Goal: Task Accomplishment & Management: Manage account settings

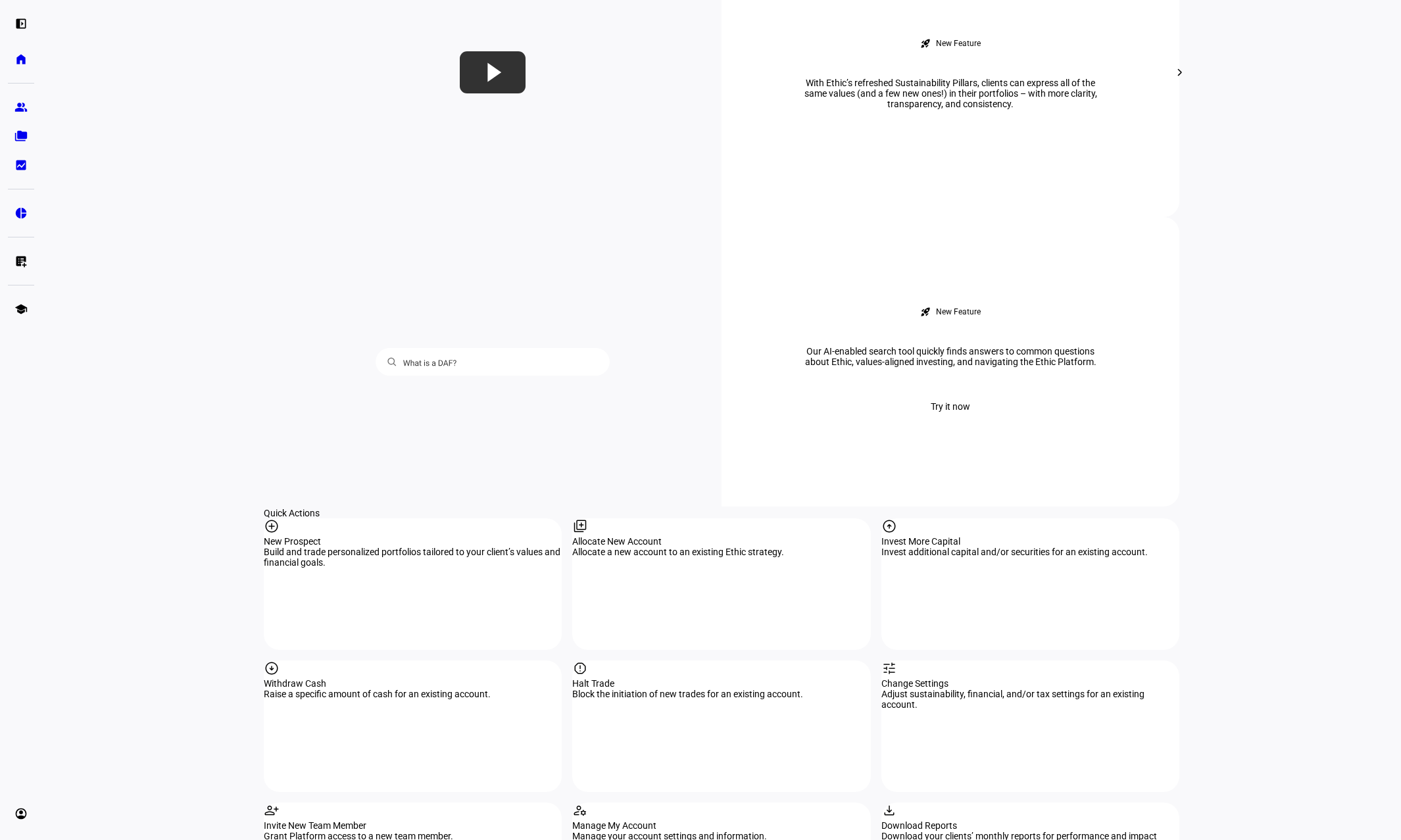
scroll to position [987, 0]
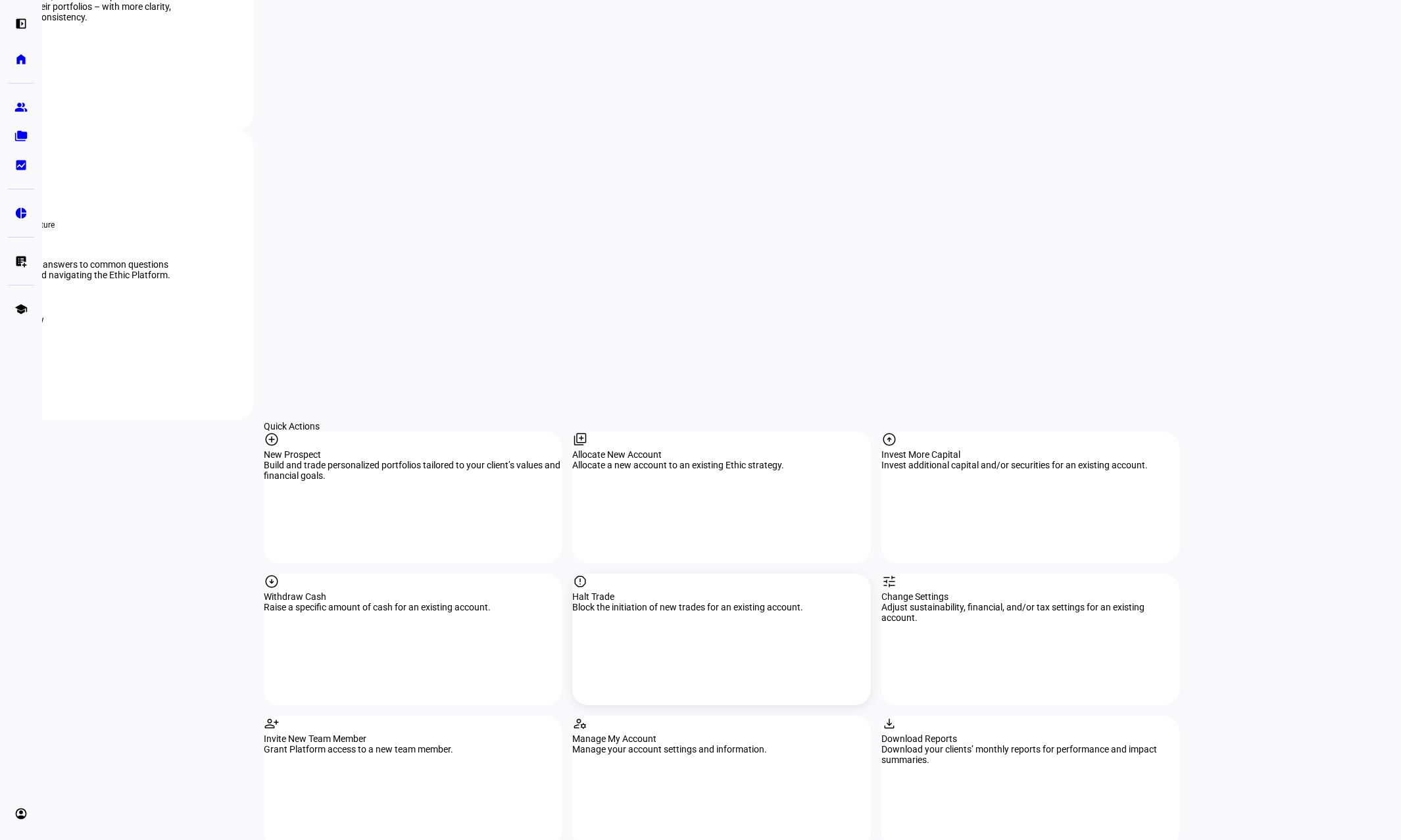
click at [588, 573] on mat-icon "report" at bounding box center [580, 581] width 16 height 16
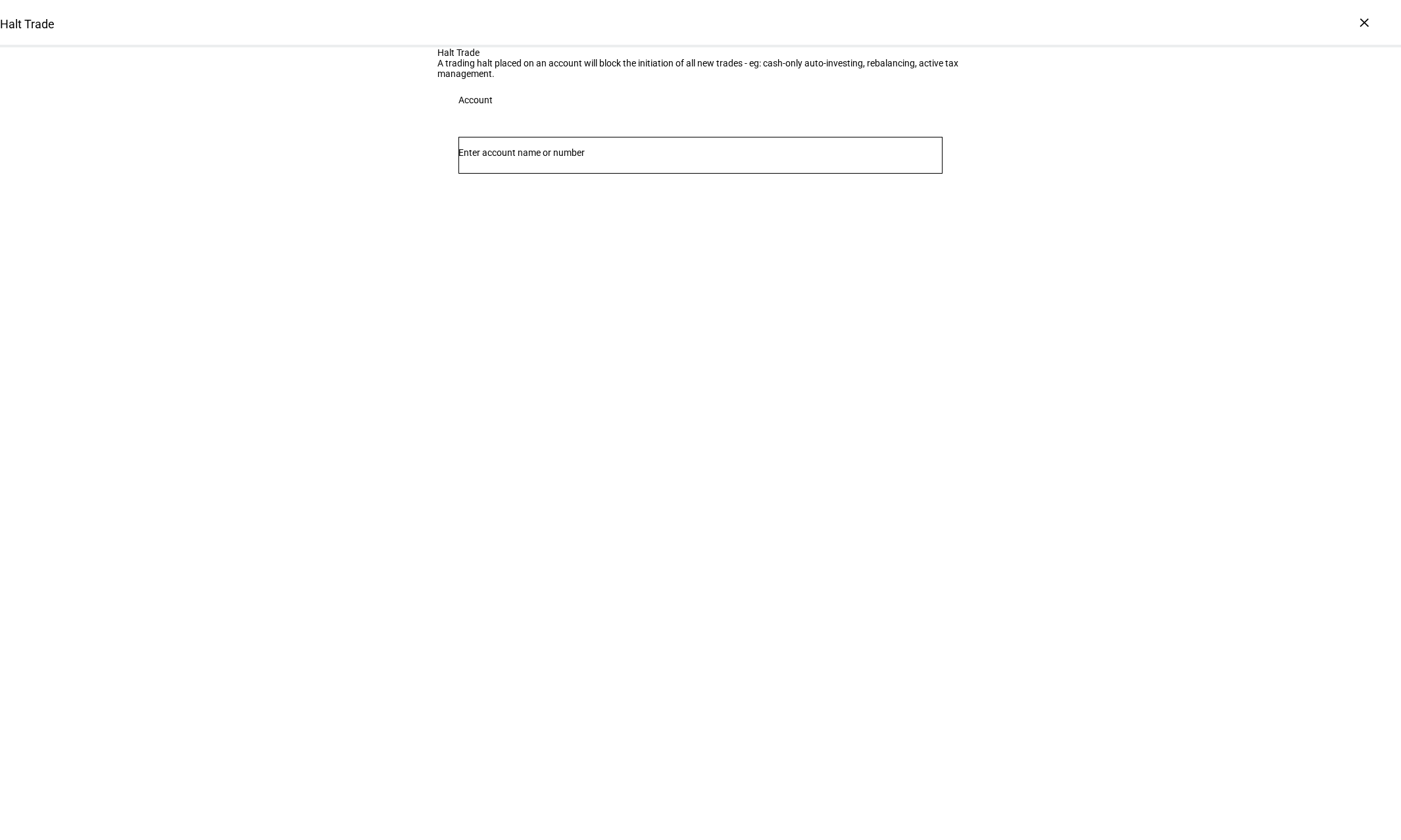
click at [561, 158] on input "Number" at bounding box center [700, 152] width 484 height 10
type input "Flin"
click at [535, 367] on span "6369" at bounding box center [525, 372] width 21 height 10
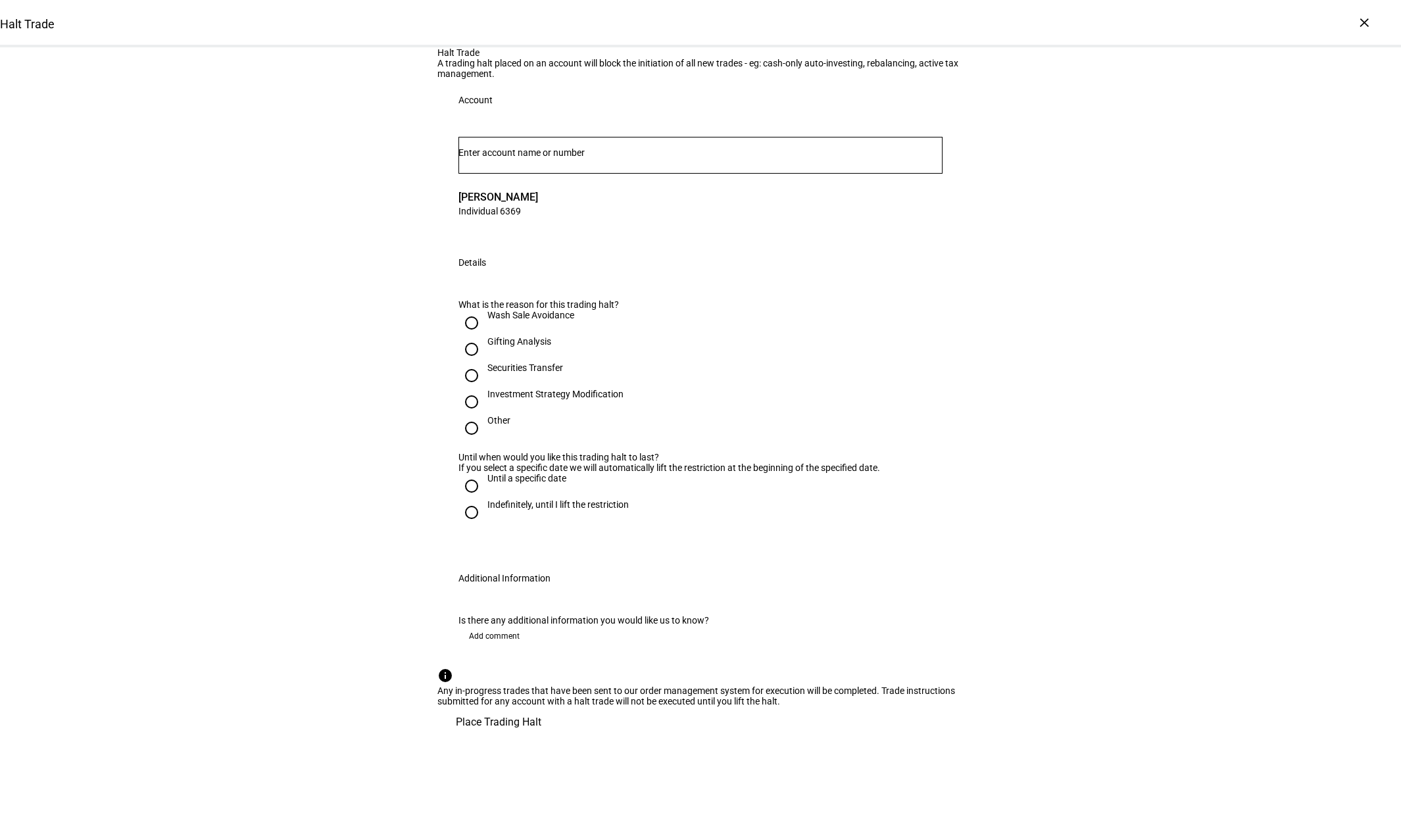
scroll to position [66, 0]
click at [473, 415] on input "Investment Strategy Modification" at bounding box center [471, 402] width 26 height 26
radio input "true"
click at [462, 526] on input "Indefinitely, until I lift the restriction" at bounding box center [471, 512] width 26 height 26
radio input "true"
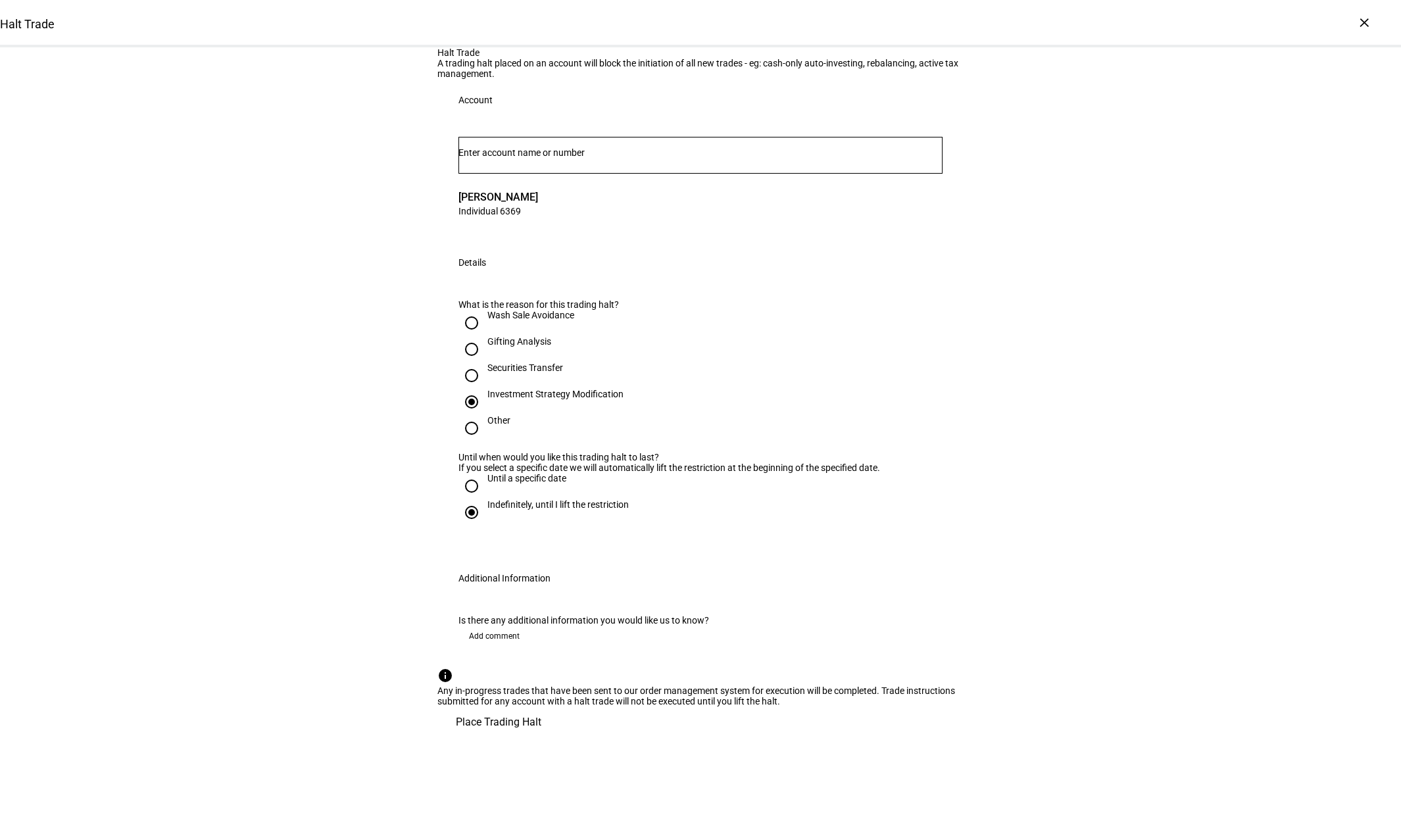
scroll to position [213, 0]
click at [541, 738] on span "Place Trading Halt" at bounding box center [498, 722] width 86 height 32
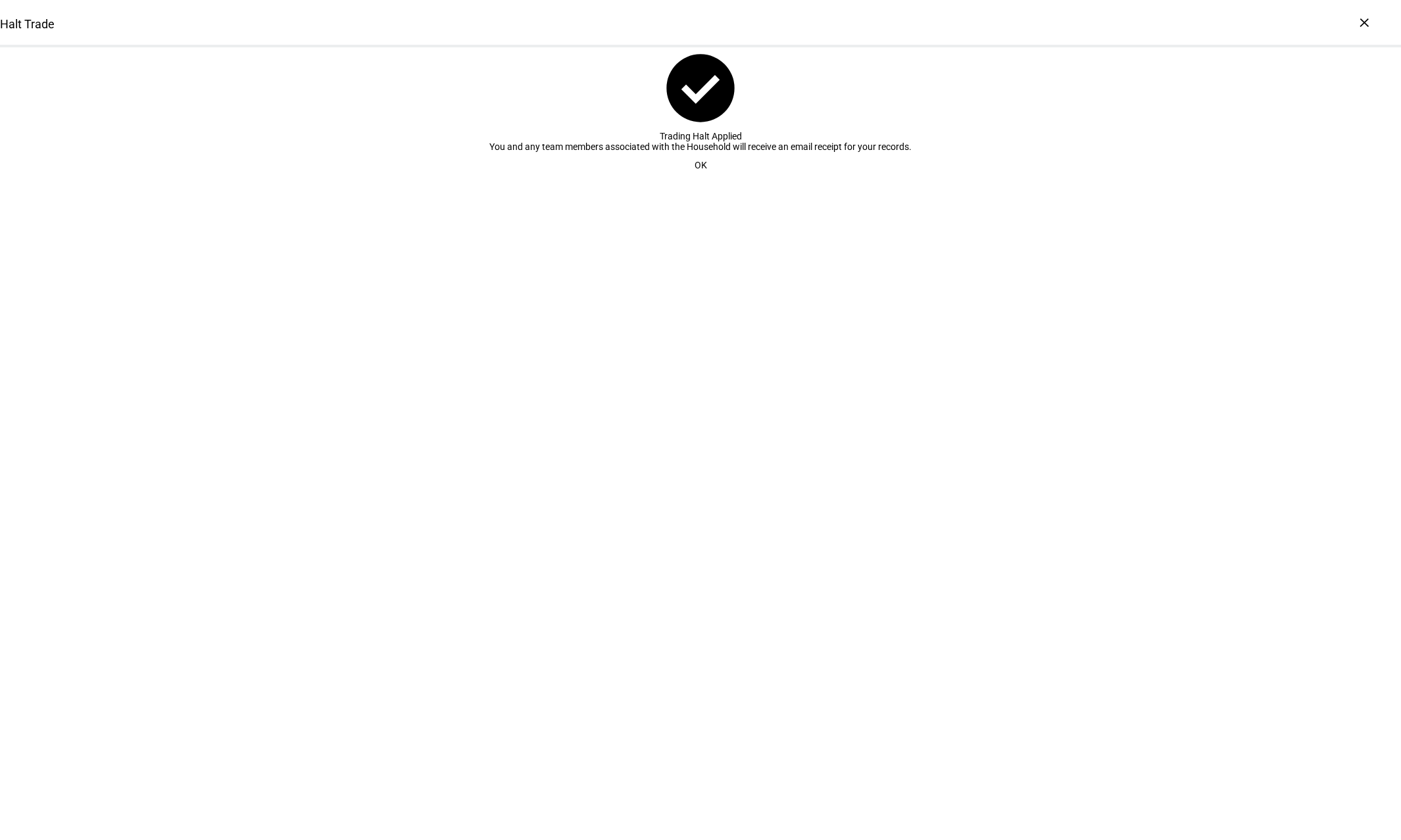
click at [696, 178] on span "OK" at bounding box center [701, 165] width 12 height 26
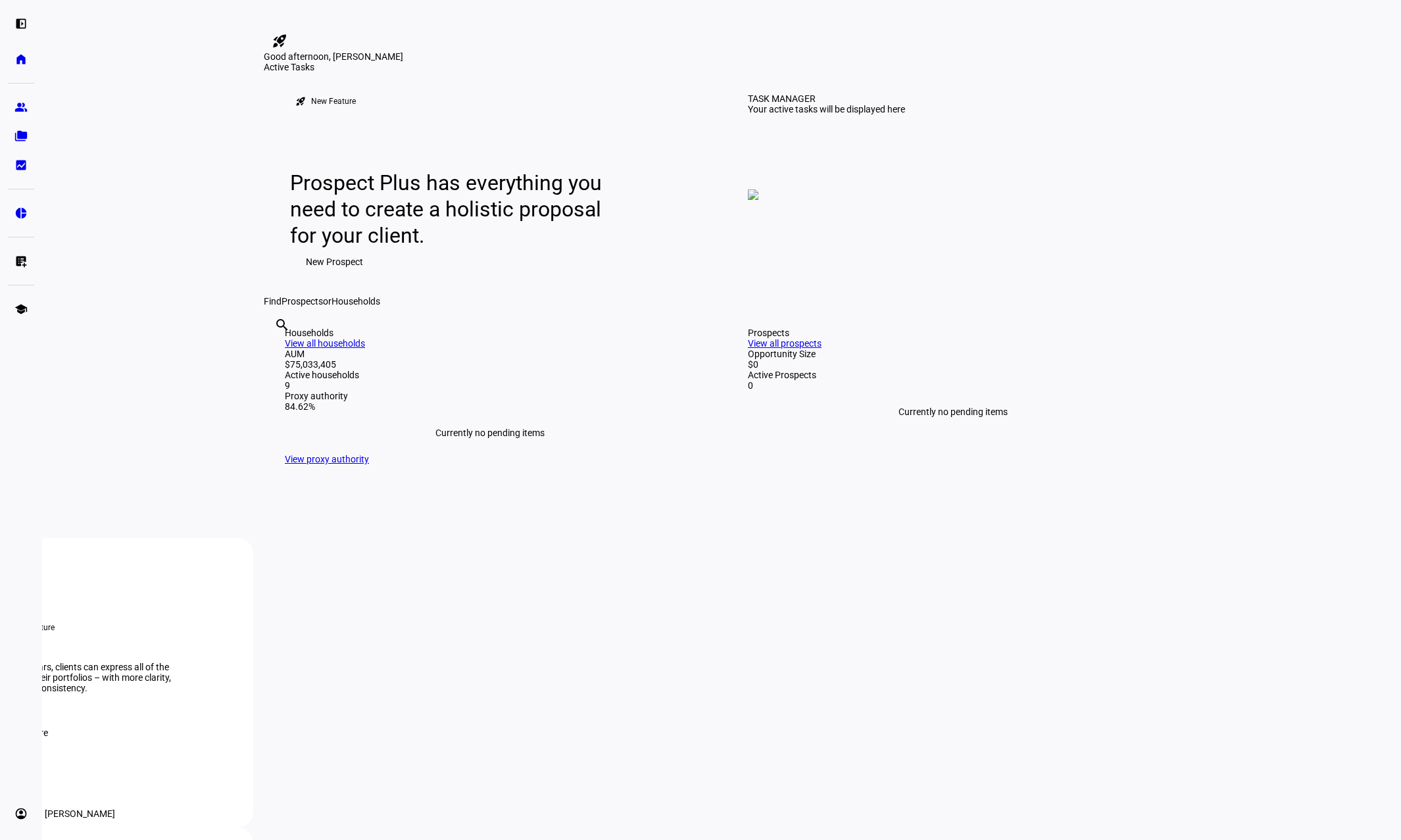
click at [25, 815] on eth-mat-symbol "account_circle" at bounding box center [21, 813] width 13 height 13
click at [127, 753] on link "Profile" at bounding box center [95, 752] width 158 height 26
